Goal: Information Seeking & Learning: Learn about a topic

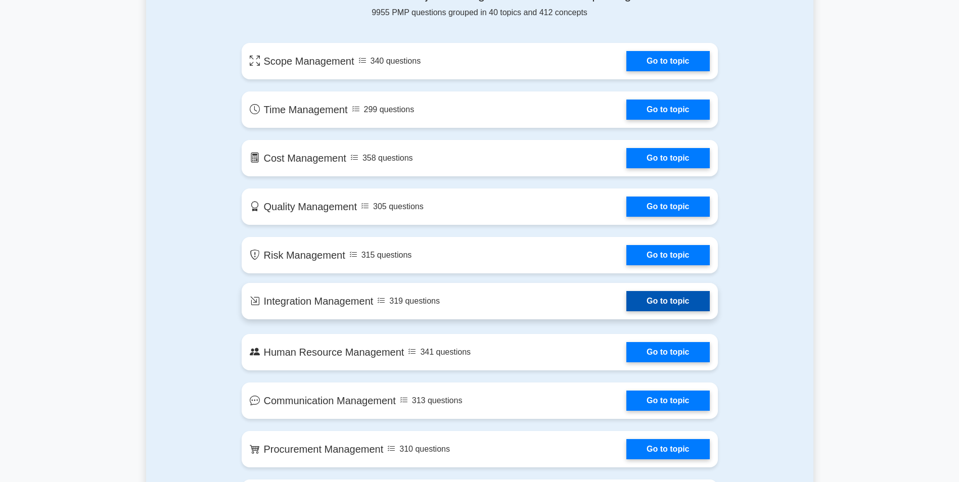
scroll to position [607, 0]
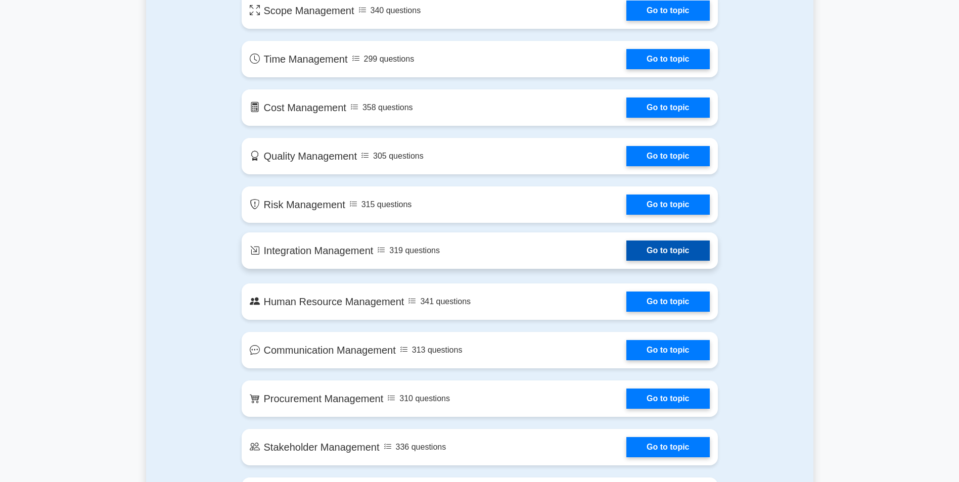
click at [646, 260] on link "Go to topic" at bounding box center [668, 251] width 83 height 20
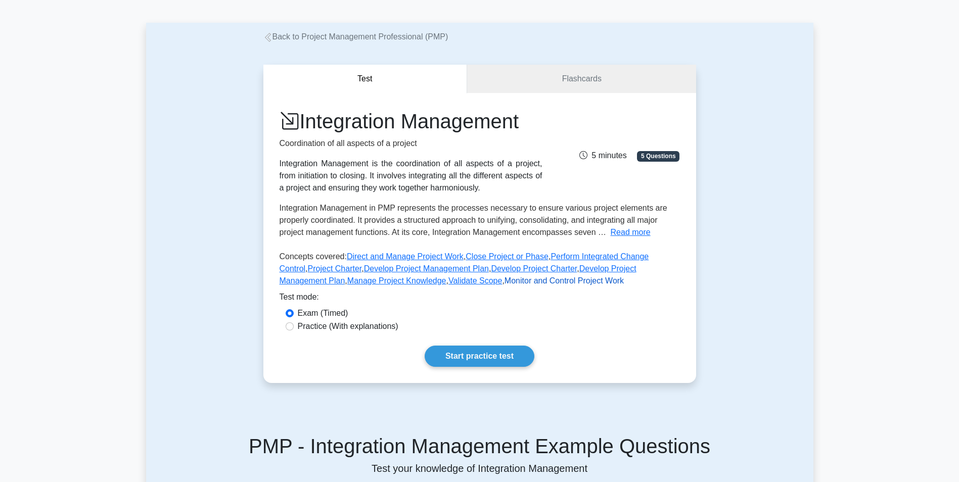
scroll to position [51, 0]
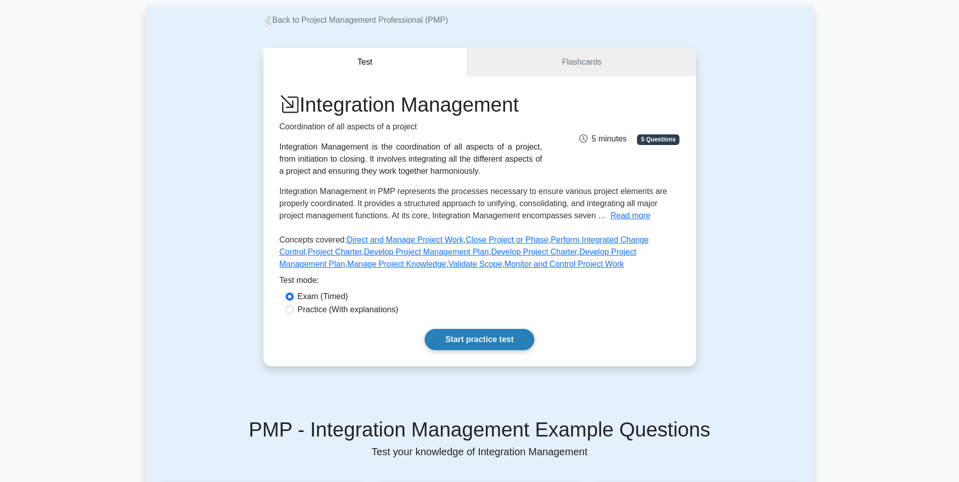
click at [457, 340] on link "Start practice test" at bounding box center [480, 339] width 110 height 21
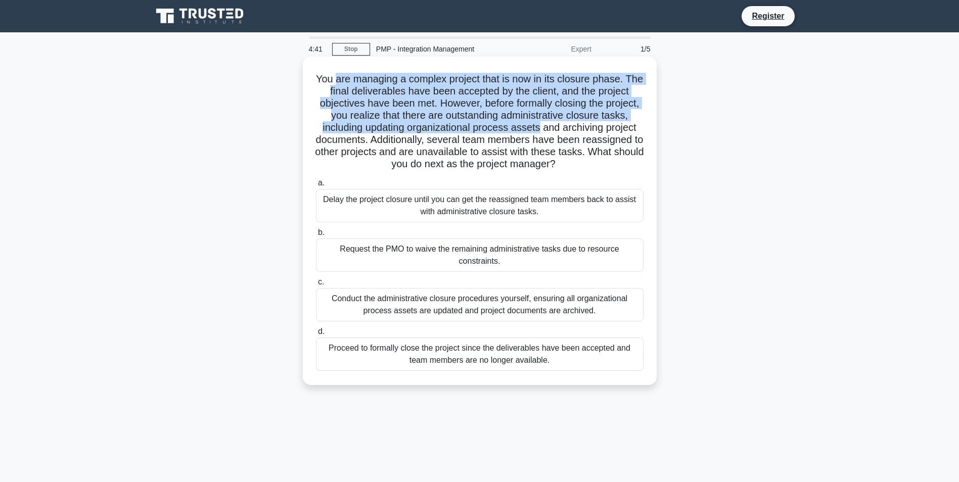
drag, startPoint x: 343, startPoint y: 84, endPoint x: 540, endPoint y: 129, distance: 202.4
click at [540, 129] on h5 "You are managing a complex project that is now in its closure phase. The final …" at bounding box center [480, 122] width 330 height 98
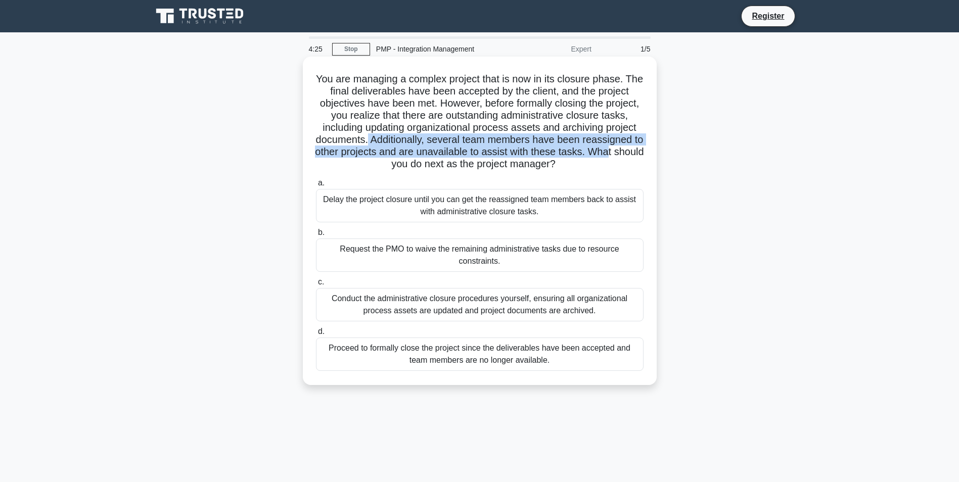
drag, startPoint x: 371, startPoint y: 139, endPoint x: 633, endPoint y: 158, distance: 262.7
click at [633, 158] on h5 "You are managing a complex project that is now in its closure phase. The final …" at bounding box center [480, 122] width 330 height 98
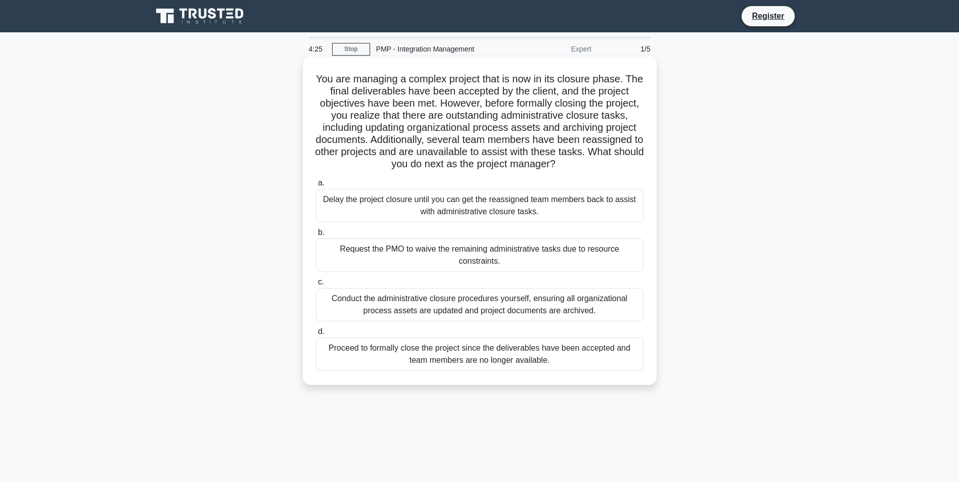
drag, startPoint x: 633, startPoint y: 158, endPoint x: 575, endPoint y: 167, distance: 58.8
click at [575, 167] on h5 "You are managing a complex project that is now in its closure phase. The final …" at bounding box center [480, 122] width 330 height 98
click at [457, 316] on div "Conduct the administrative closure procedures yourself, ensuring all organizati…" at bounding box center [480, 304] width 328 height 33
click at [316, 286] on input "c. Conduct the administrative closure procedures yourself, ensuring all organiz…" at bounding box center [316, 282] width 0 height 7
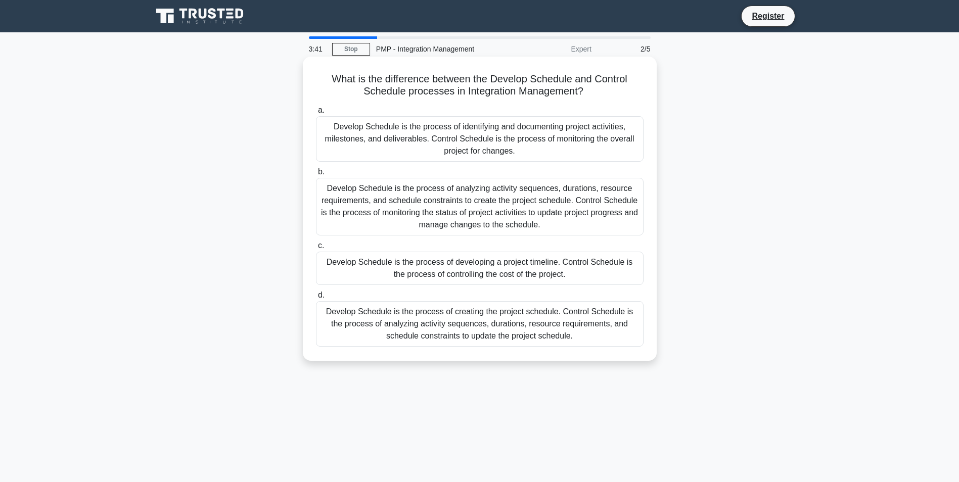
drag, startPoint x: 364, startPoint y: 73, endPoint x: 592, endPoint y: 92, distance: 229.4
click at [592, 92] on h5 "What is the difference between the Develop Schedule and Control Schedule proces…" at bounding box center [480, 85] width 330 height 25
